Goal: Find specific page/section: Find specific page/section

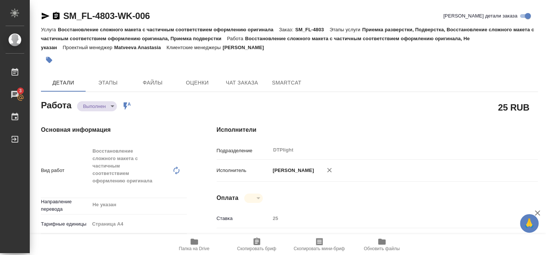
type textarea "x"
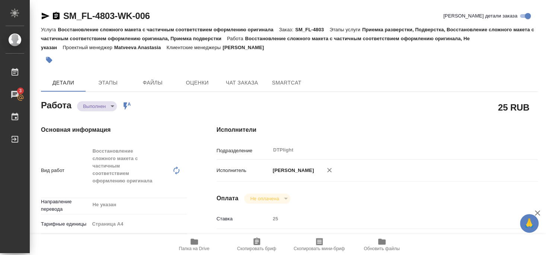
type textarea "x"
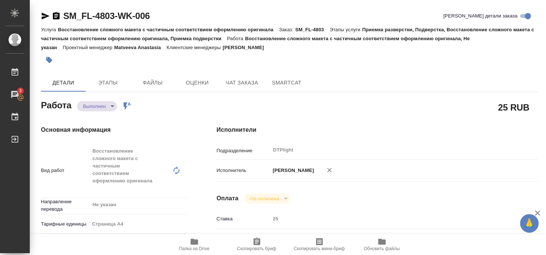
type textarea "x"
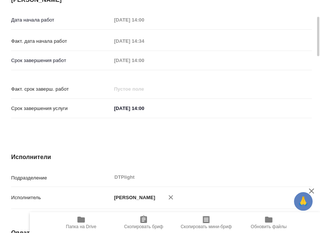
scroll to position [276, 0]
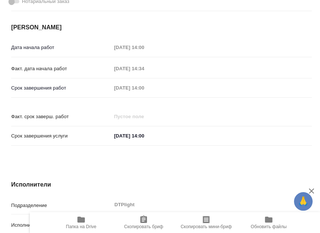
scroll to position [279, 0]
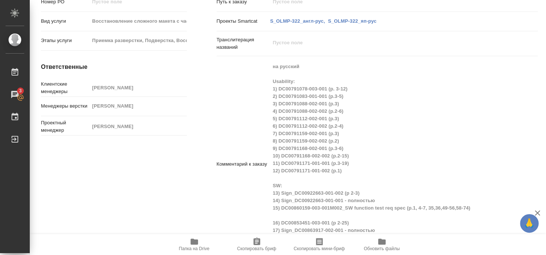
scroll to position [600, 0]
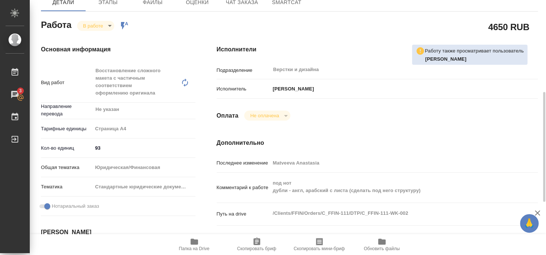
scroll to position [121, 0]
